Goal: Information Seeking & Learning: Find specific fact

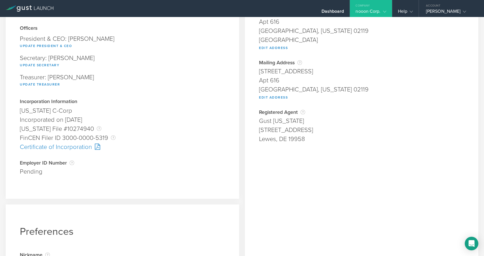
scroll to position [95, 0]
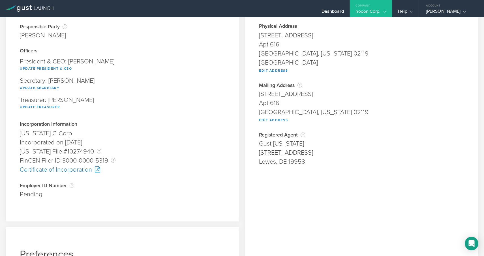
scroll to position [38, 0]
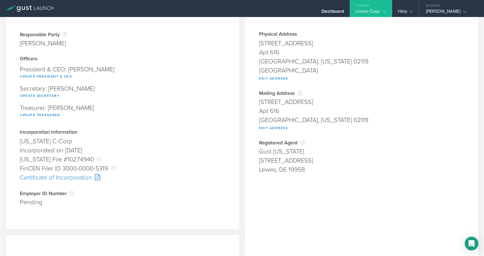
click at [96, 180] on div at bounding box center [96, 177] width 8 height 6
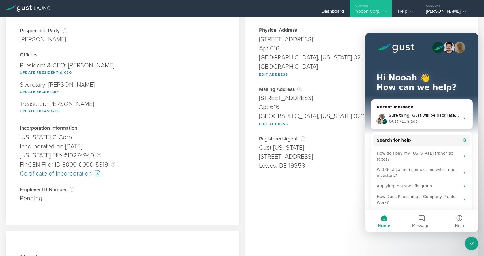
scroll to position [42, 0]
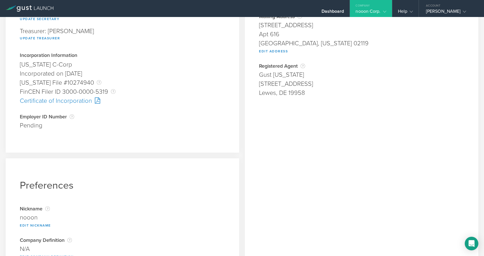
scroll to position [116, 0]
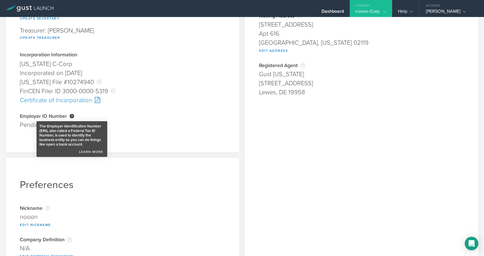
click at [73, 119] on div "The Employer Identification Number (EIN), also called a Federal Tax ID Number, …" at bounding box center [72, 120] width 5 height 5
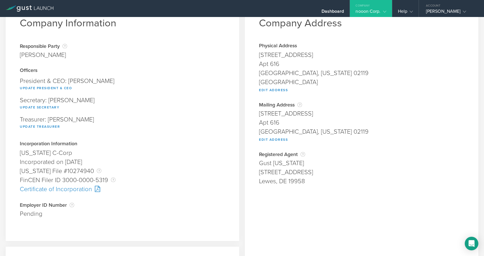
scroll to position [0, 0]
